Goal: Find specific page/section: Find specific page/section

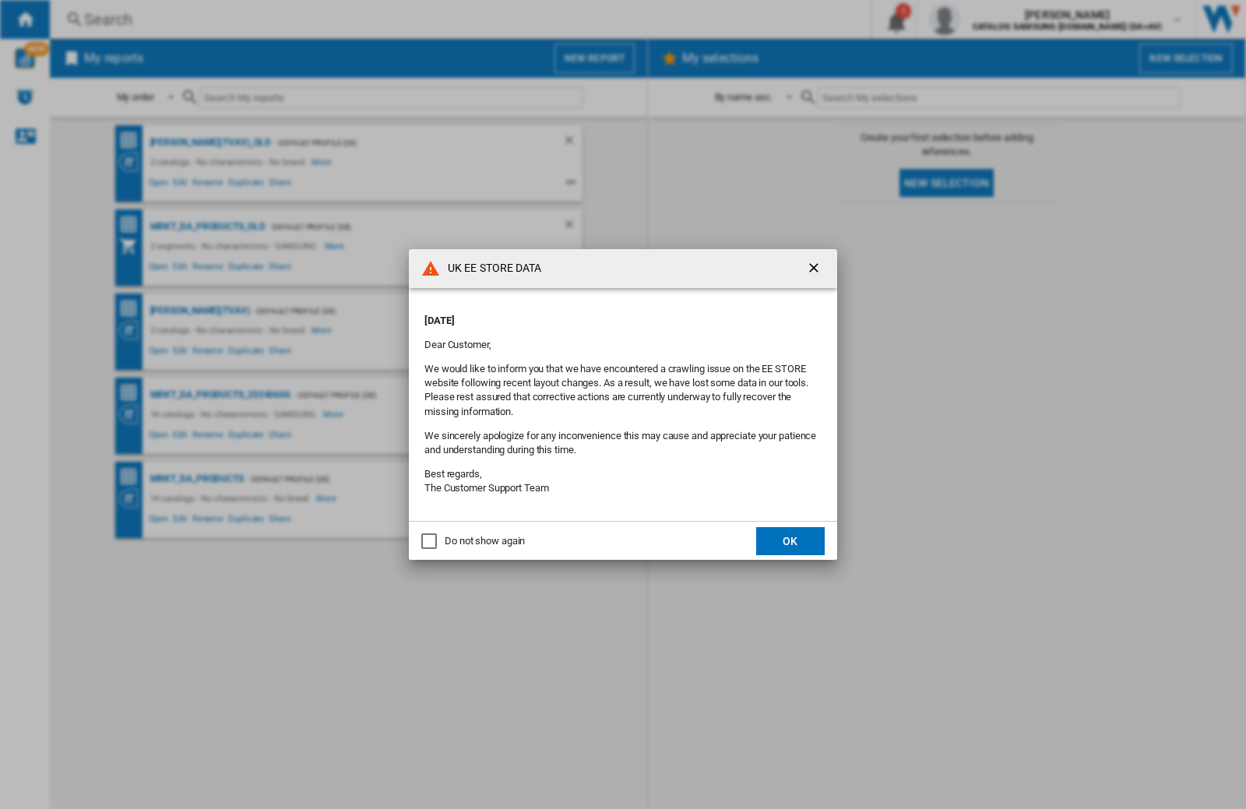
click at [992, 19] on div "UK EE STORE DATA [DATE] Dear Customer, We would like to inform you that we have…" at bounding box center [623, 404] width 1246 height 809
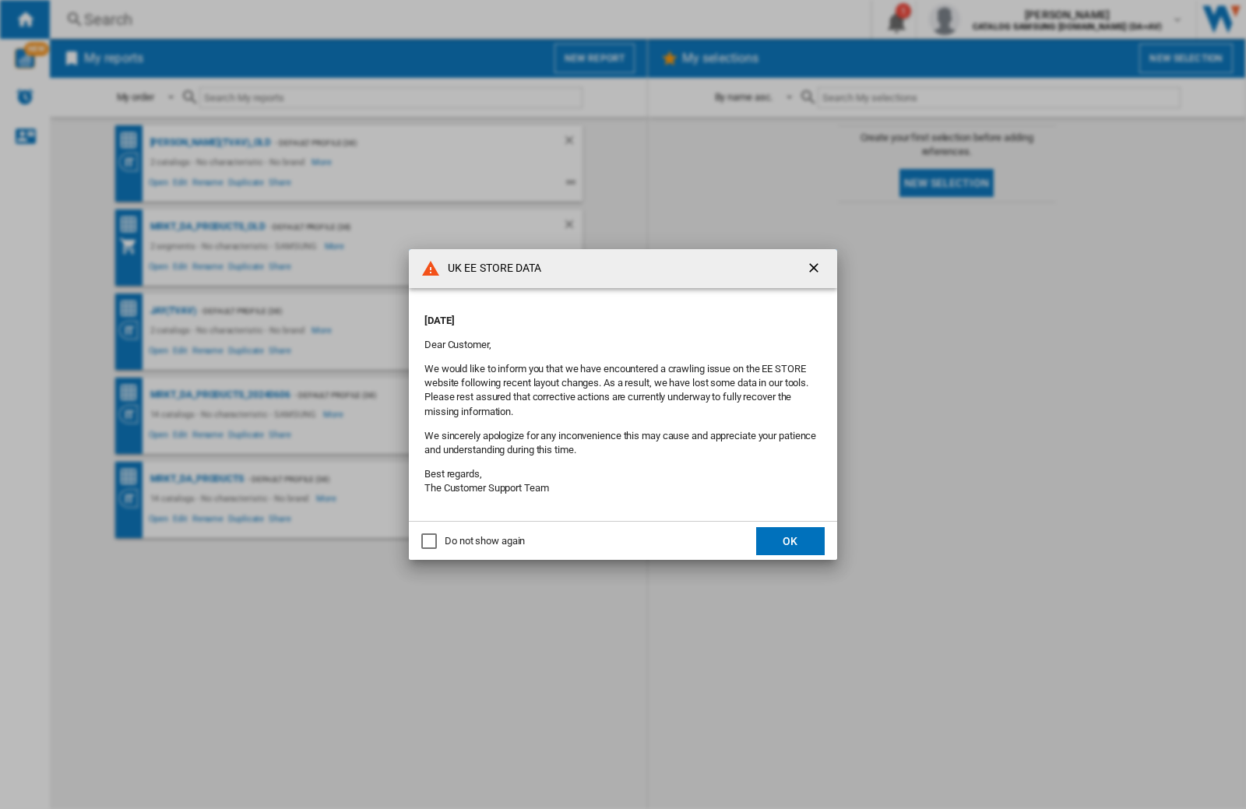
click at [992, 19] on div "UK EE STORE DATA [DATE] Dear Customer, We would like to inform you that we have…" at bounding box center [623, 404] width 1246 height 809
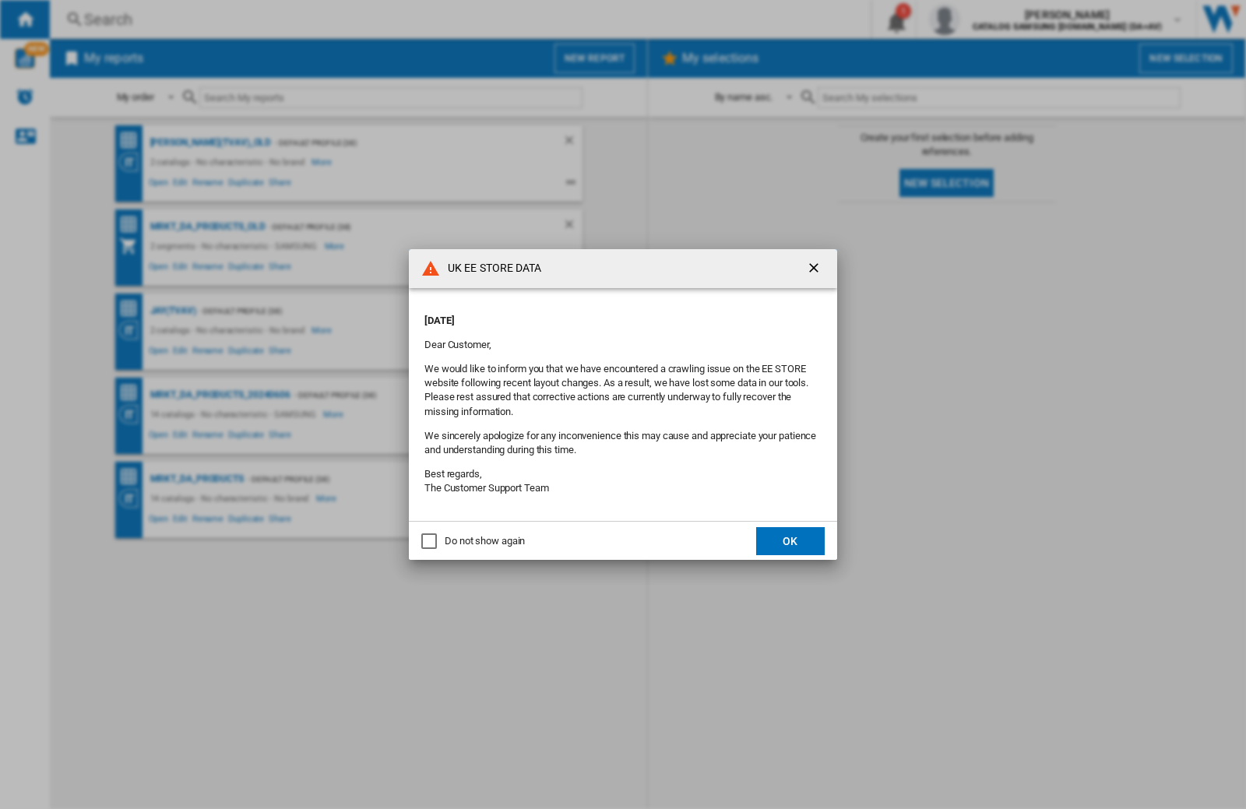
click at [992, 19] on div "UK EE STORE DATA [DATE] Dear Customer, We would like to inform you that we have…" at bounding box center [623, 404] width 1246 height 809
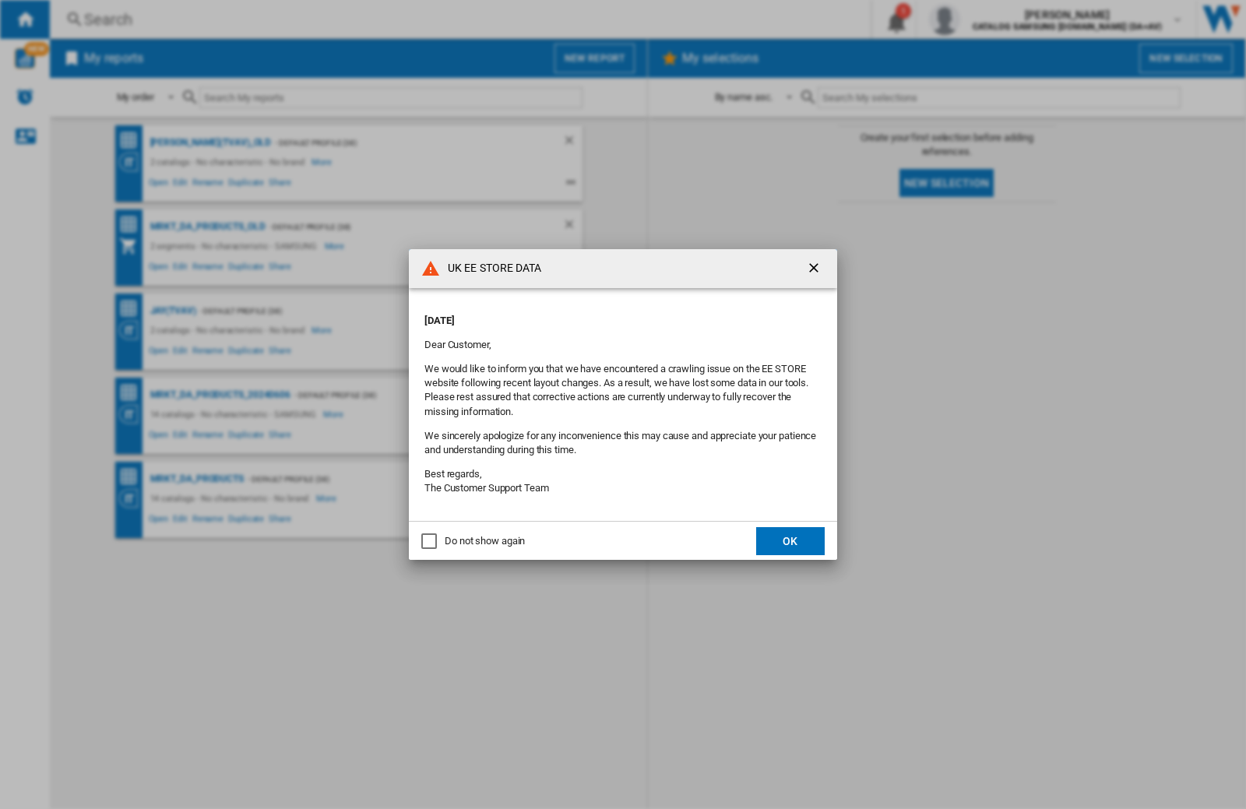
click at [992, 19] on div "UK EE STORE DATA [DATE] Dear Customer, We would like to inform you that we have…" at bounding box center [623, 404] width 1246 height 809
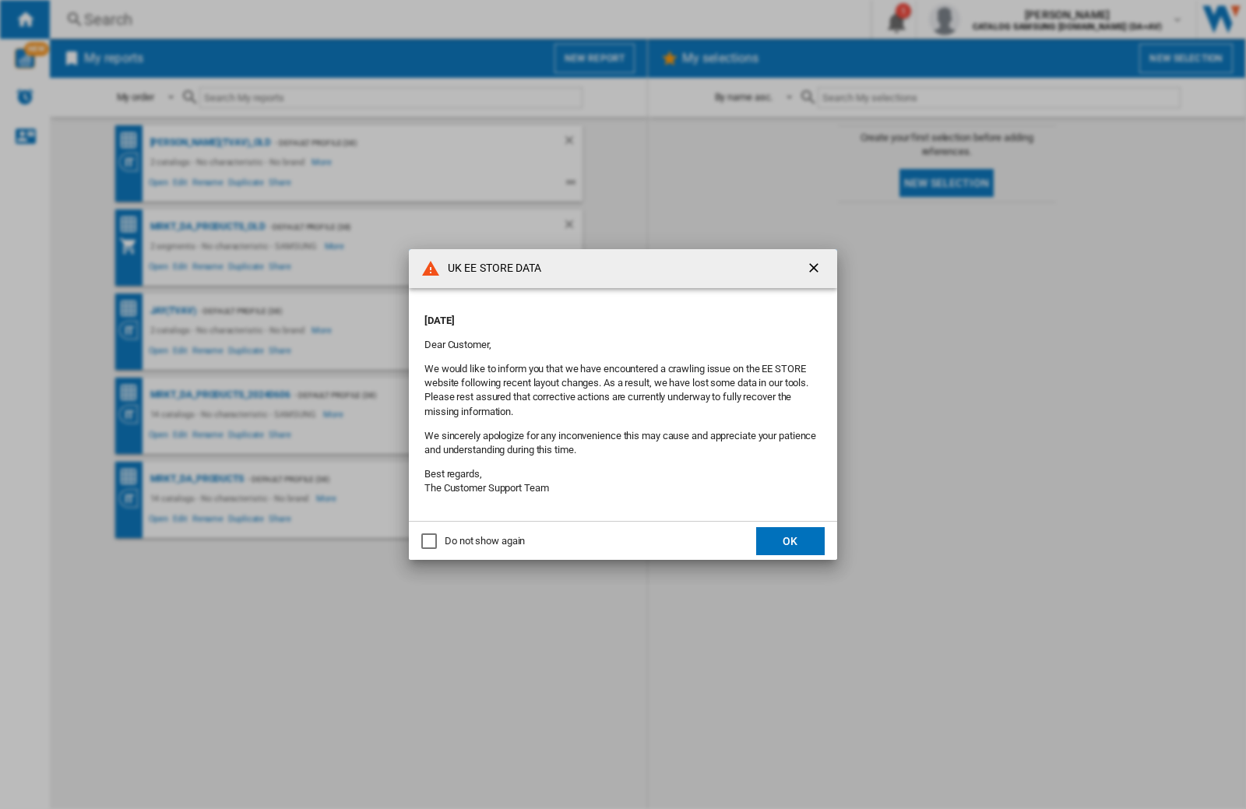
click at [992, 19] on div "UK EE STORE DATA [DATE] Dear Customer, We would like to inform you that we have…" at bounding box center [623, 404] width 1246 height 809
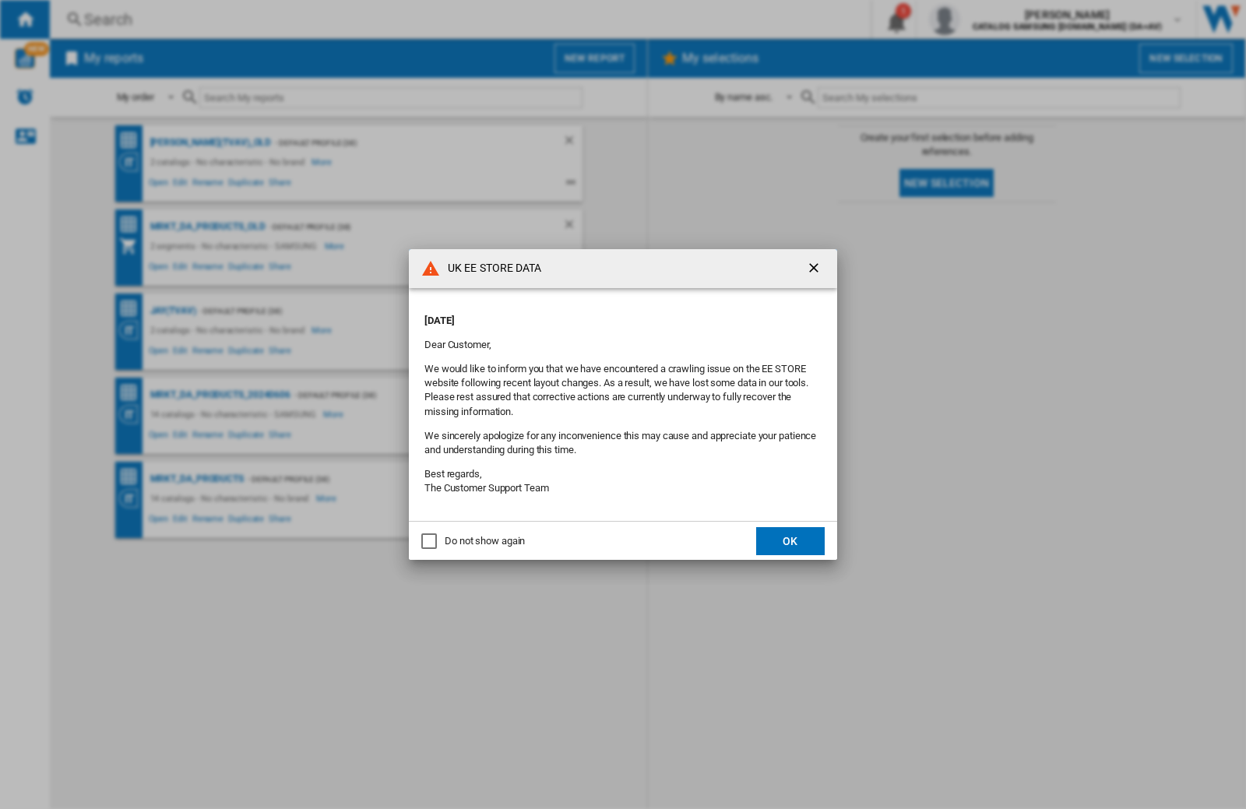
click at [992, 19] on div "UK EE STORE DATA [DATE] Dear Customer, We would like to inform you that we have…" at bounding box center [623, 404] width 1246 height 809
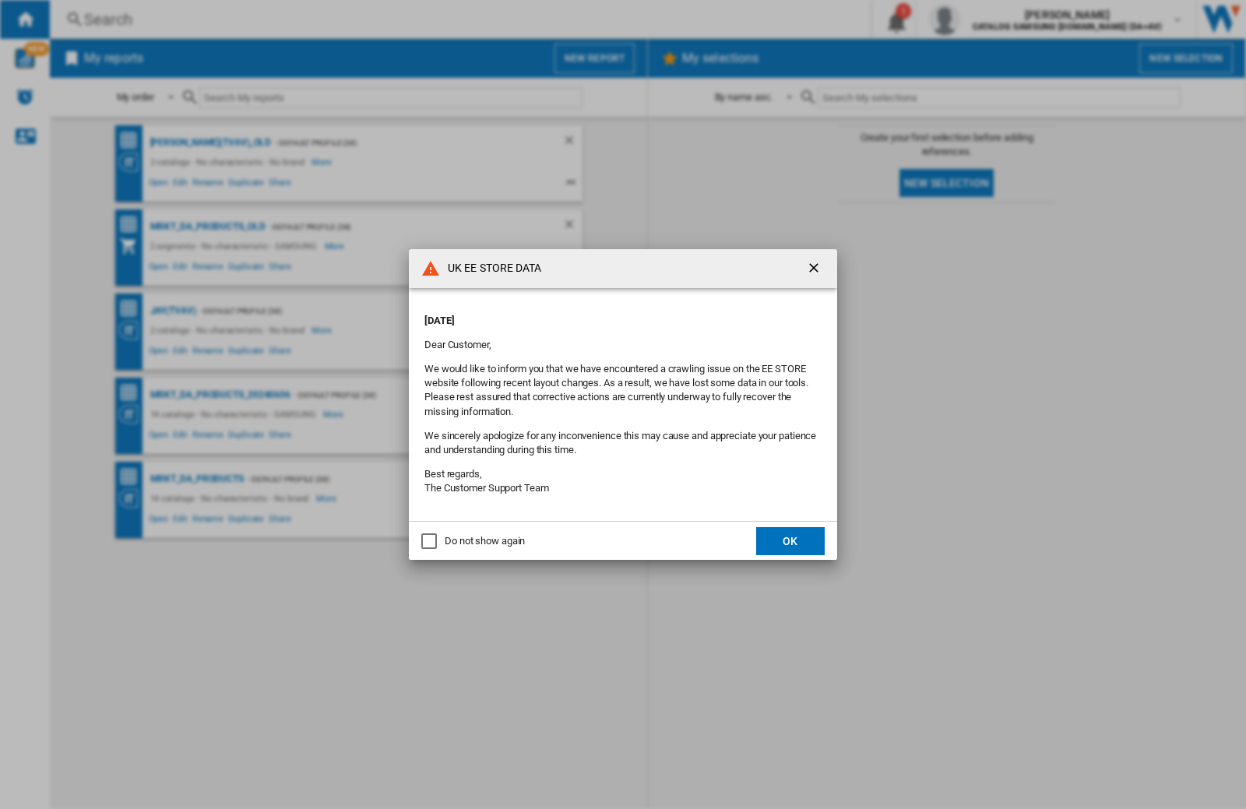
click at [992, 19] on div "UK EE STORE DATA [DATE] Dear Customer, We would like to inform you that we have…" at bounding box center [623, 404] width 1246 height 809
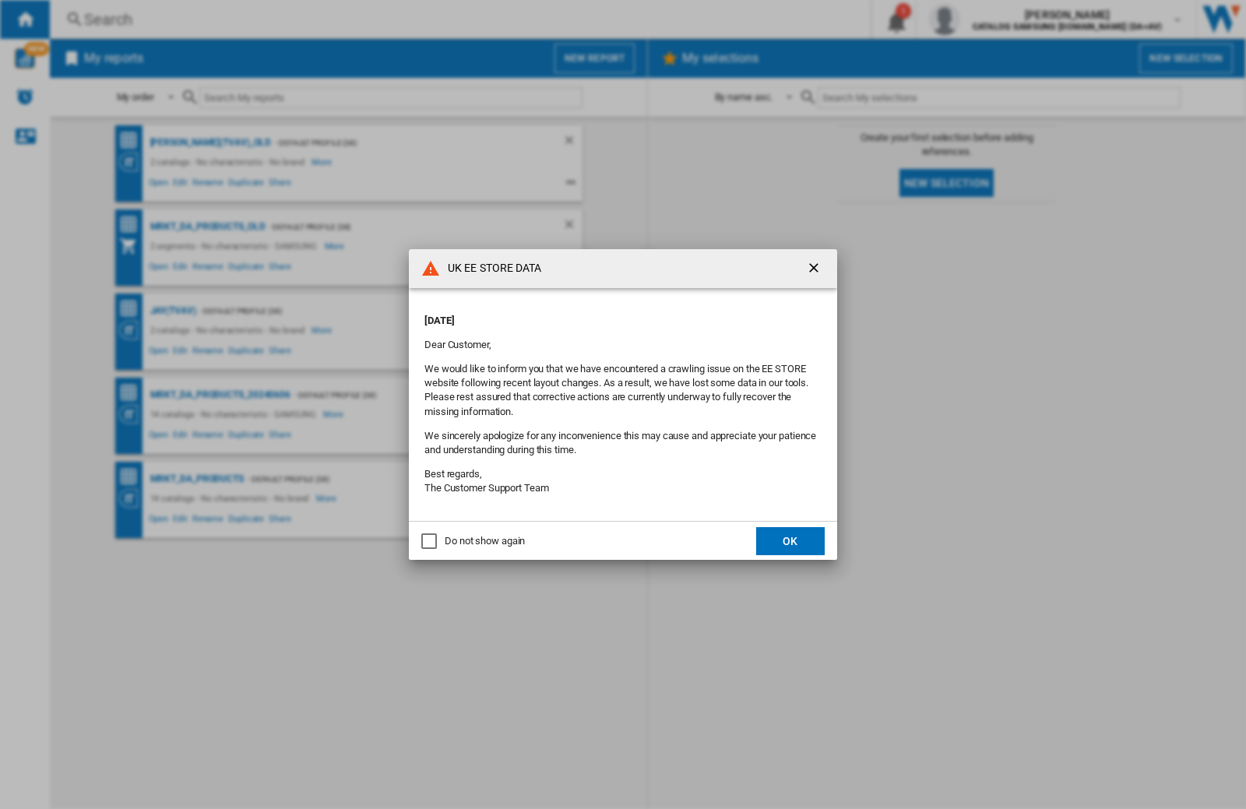
click at [992, 19] on div "UK EE STORE DATA [DATE] Dear Customer, We would like to inform you that we have…" at bounding box center [623, 404] width 1246 height 809
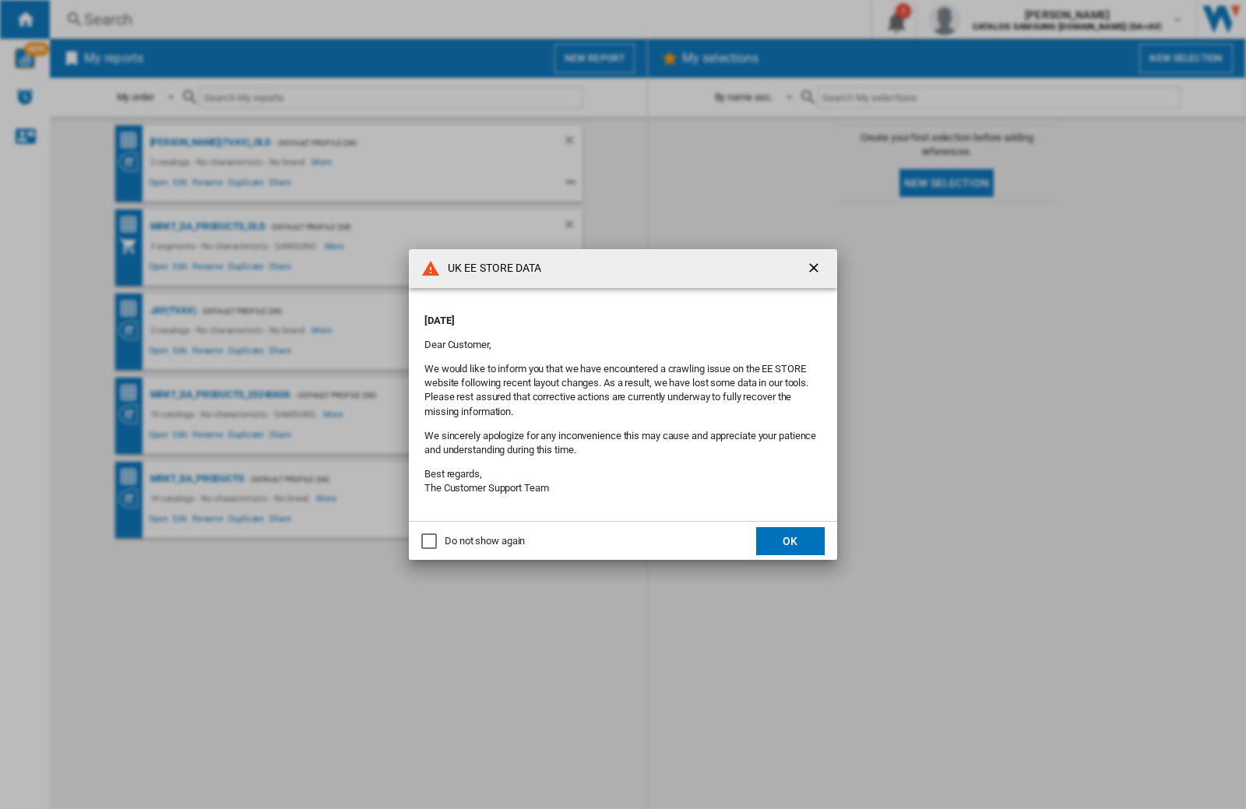
click at [992, 19] on div "UK EE STORE DATA [DATE] Dear Customer, We would like to inform you that we have…" at bounding box center [623, 404] width 1246 height 809
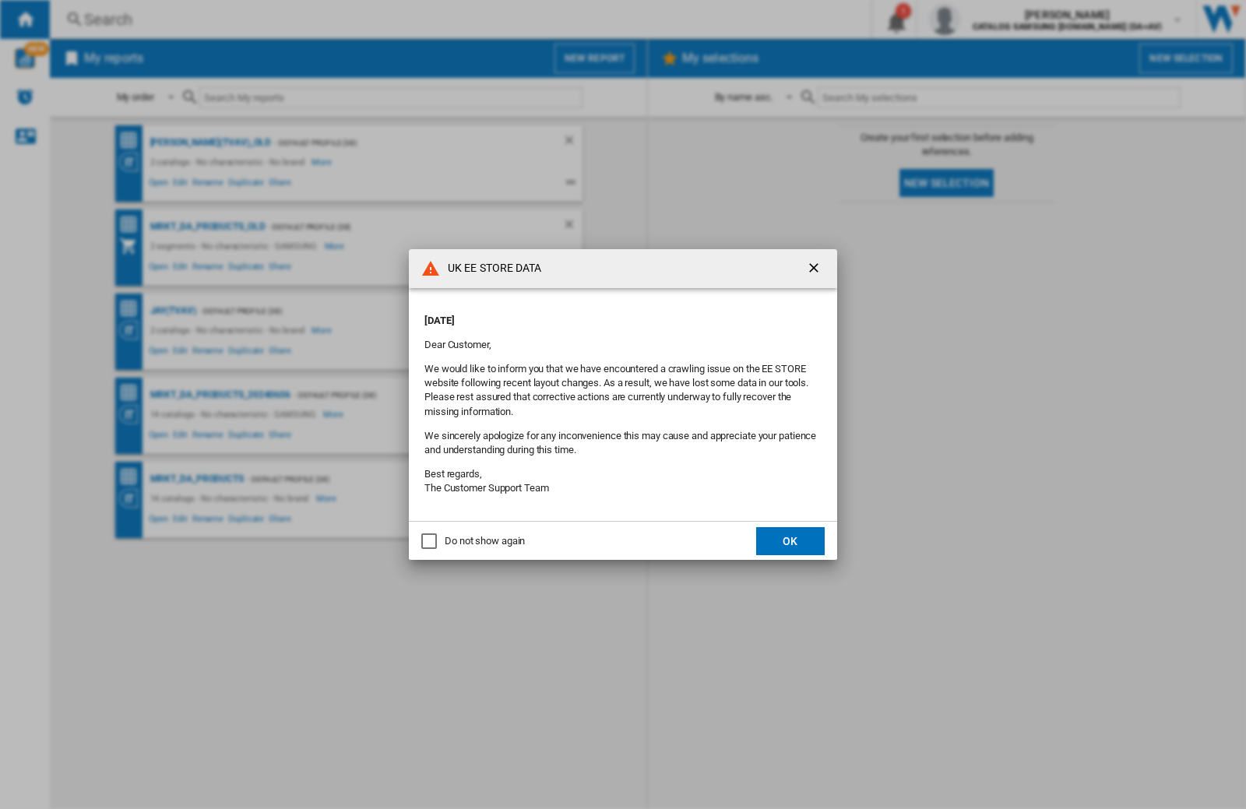
click at [992, 19] on div "UK EE STORE DATA [DATE] Dear Customer, We would like to inform you that we have…" at bounding box center [623, 404] width 1246 height 809
